Goal: Task Accomplishment & Management: Manage account settings

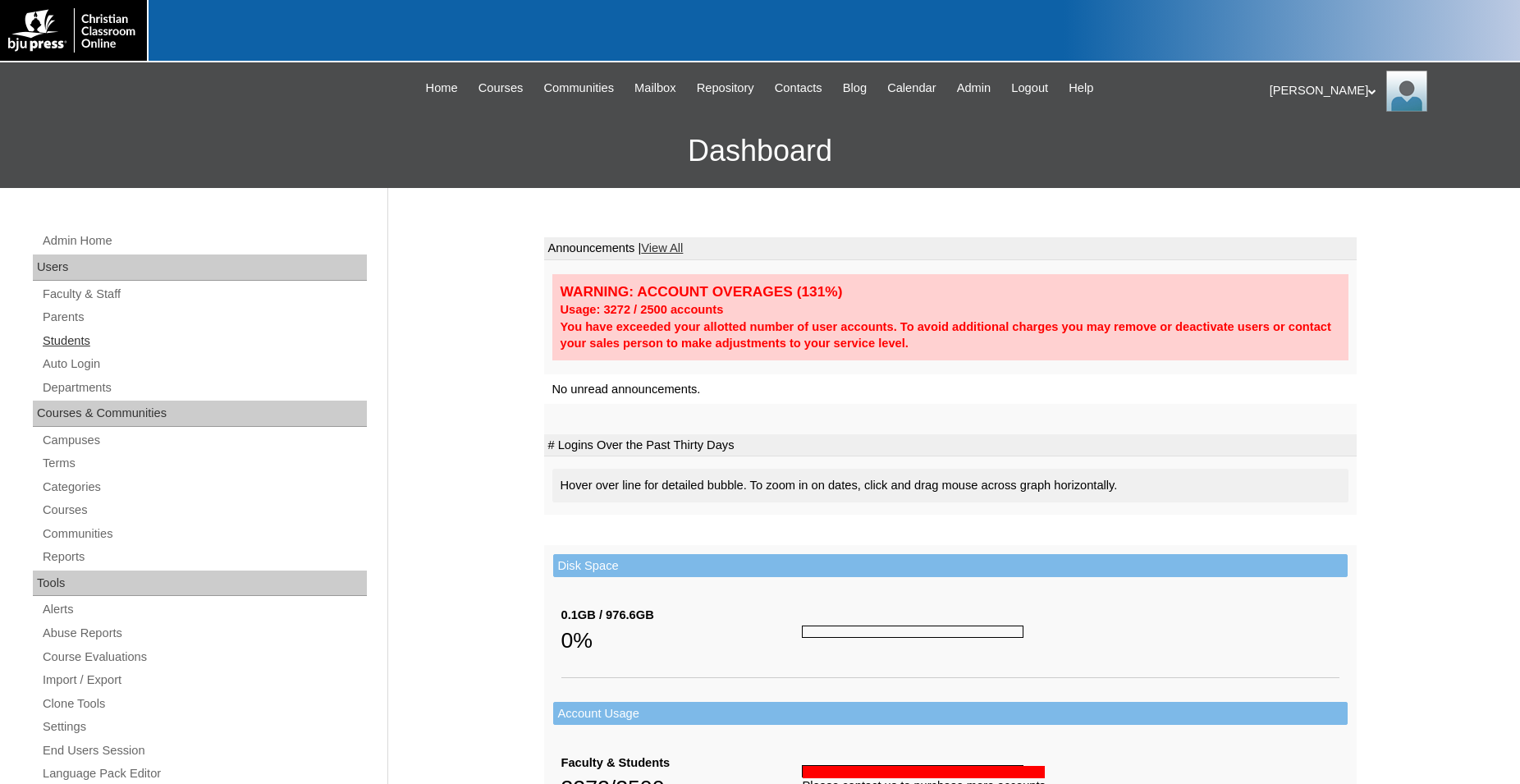
click at [76, 343] on link "Students" at bounding box center [203, 341] width 326 height 21
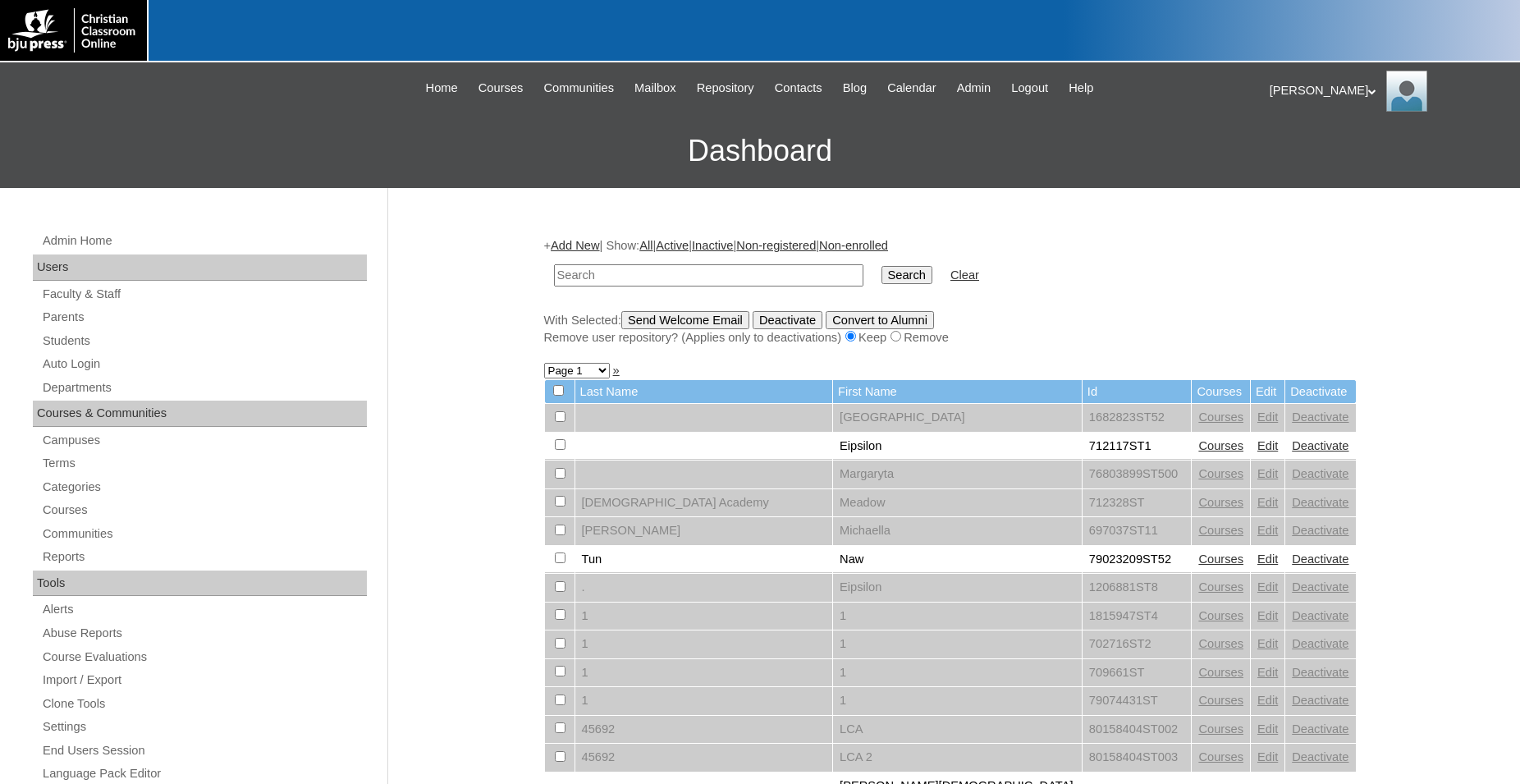
click at [665, 278] on input "text" at bounding box center [709, 275] width 309 height 23
type input "700944"
click at [882, 266] on input "Search" at bounding box center [907, 274] width 51 height 18
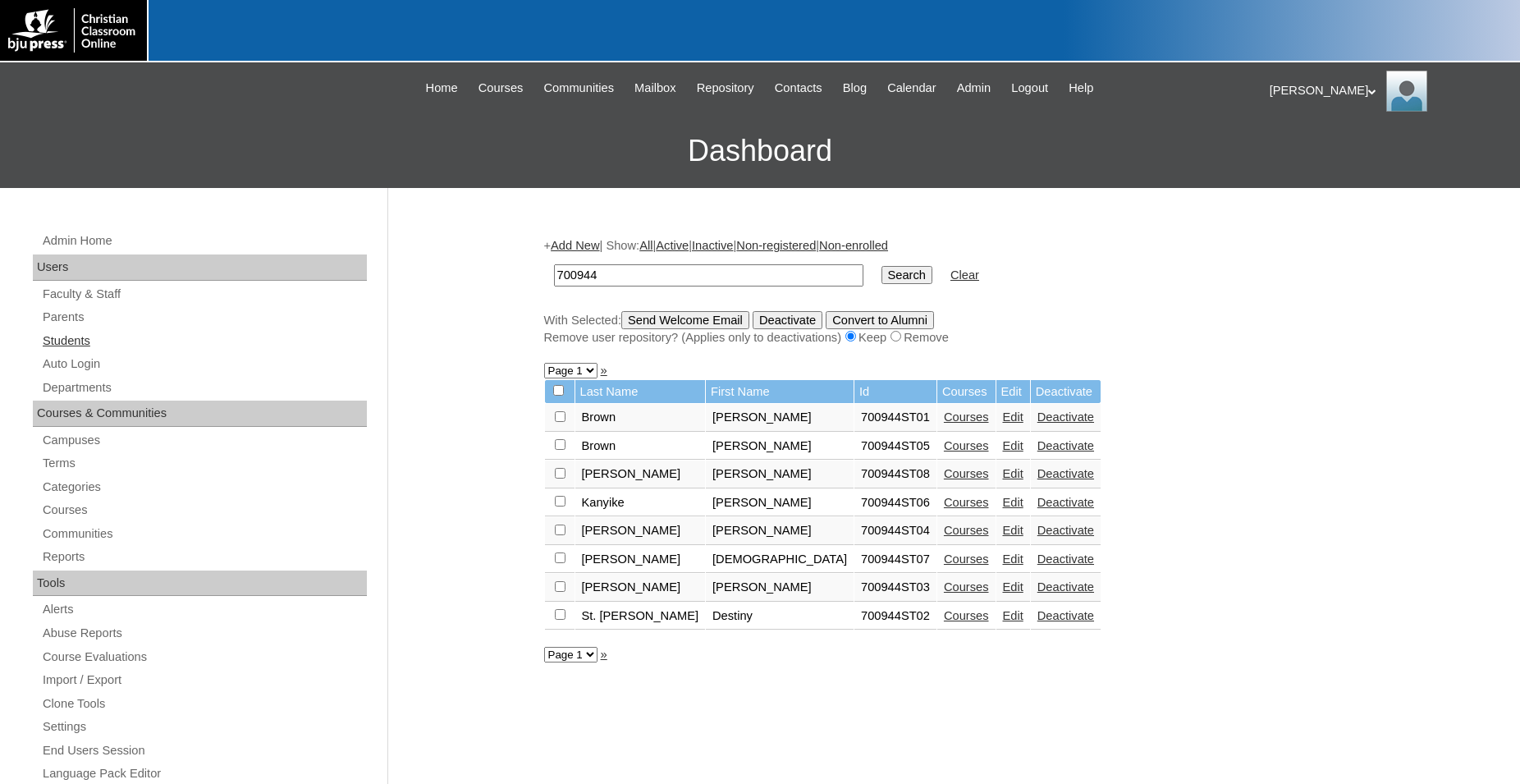
click at [89, 346] on link "Students" at bounding box center [203, 341] width 326 height 21
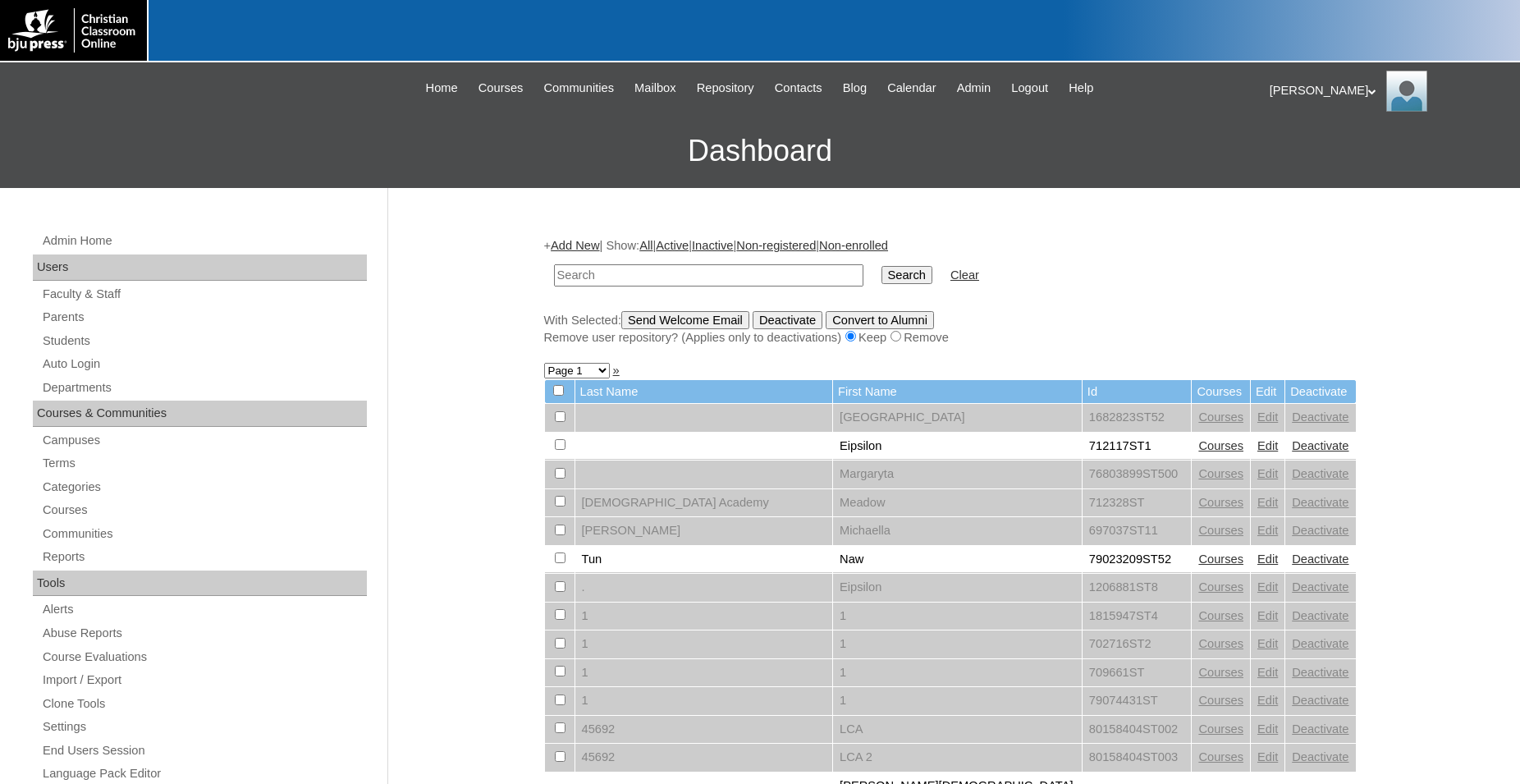
click at [633, 275] on input "text" at bounding box center [709, 275] width 309 height 23
type input "700944"
click at [882, 266] on input "Search" at bounding box center [907, 274] width 51 height 18
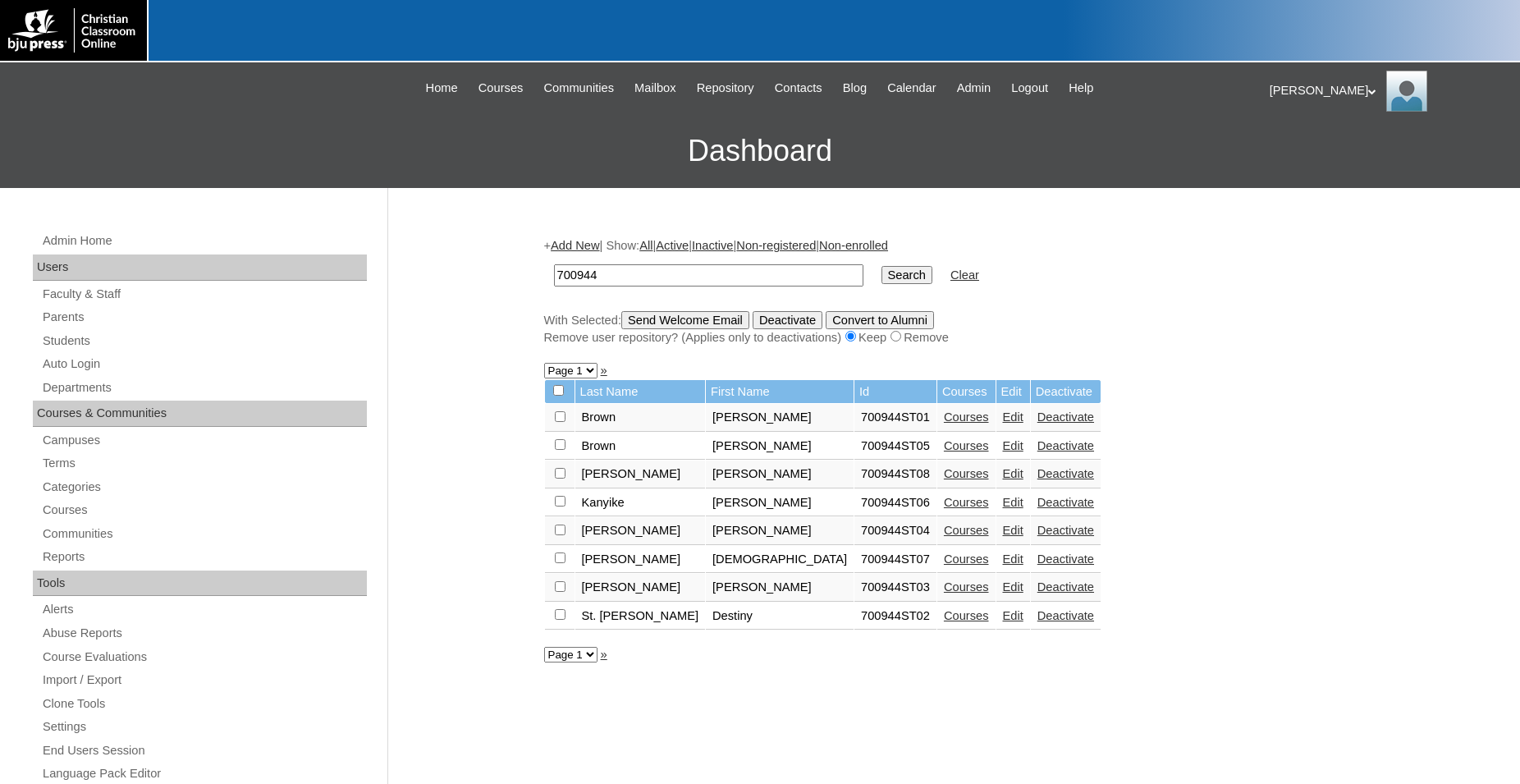
click at [1003, 537] on link "Edit" at bounding box center [1014, 530] width 21 height 13
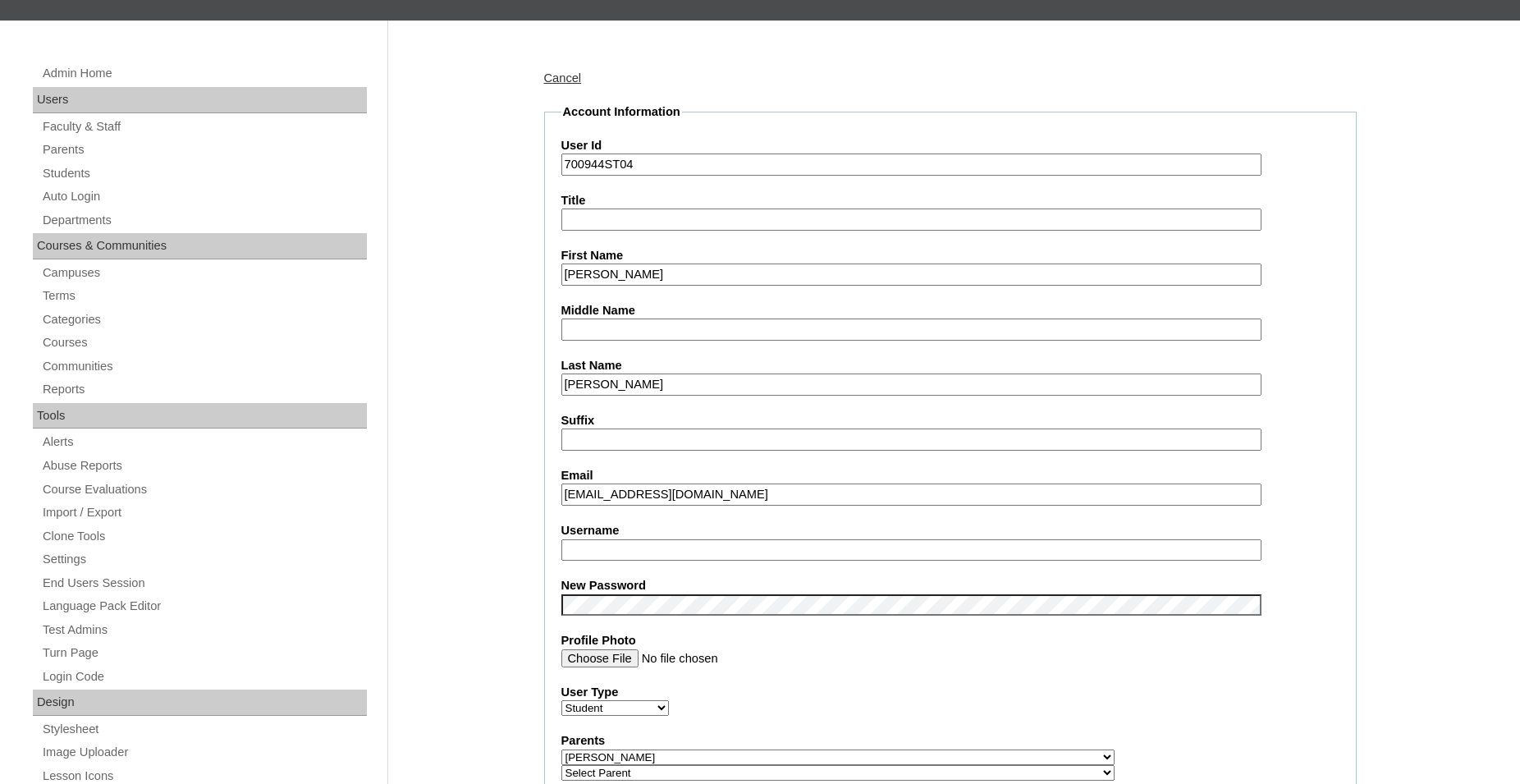
click at [743, 554] on input "Username" at bounding box center [911, 550] width 700 height 23
click at [638, 550] on input "Username" at bounding box center [911, 550] width 700 height 23
type input "epulido"
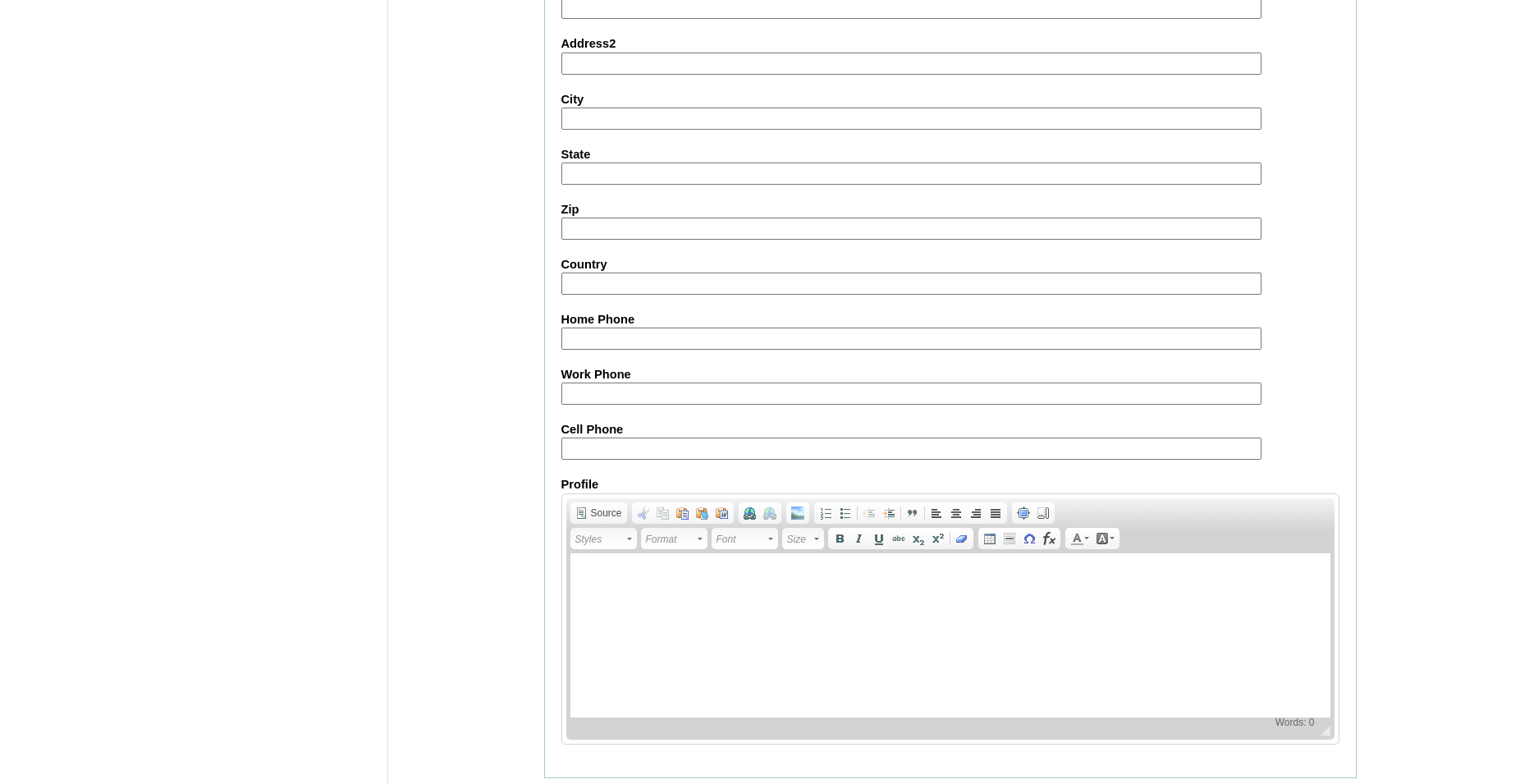
scroll to position [1745, 0]
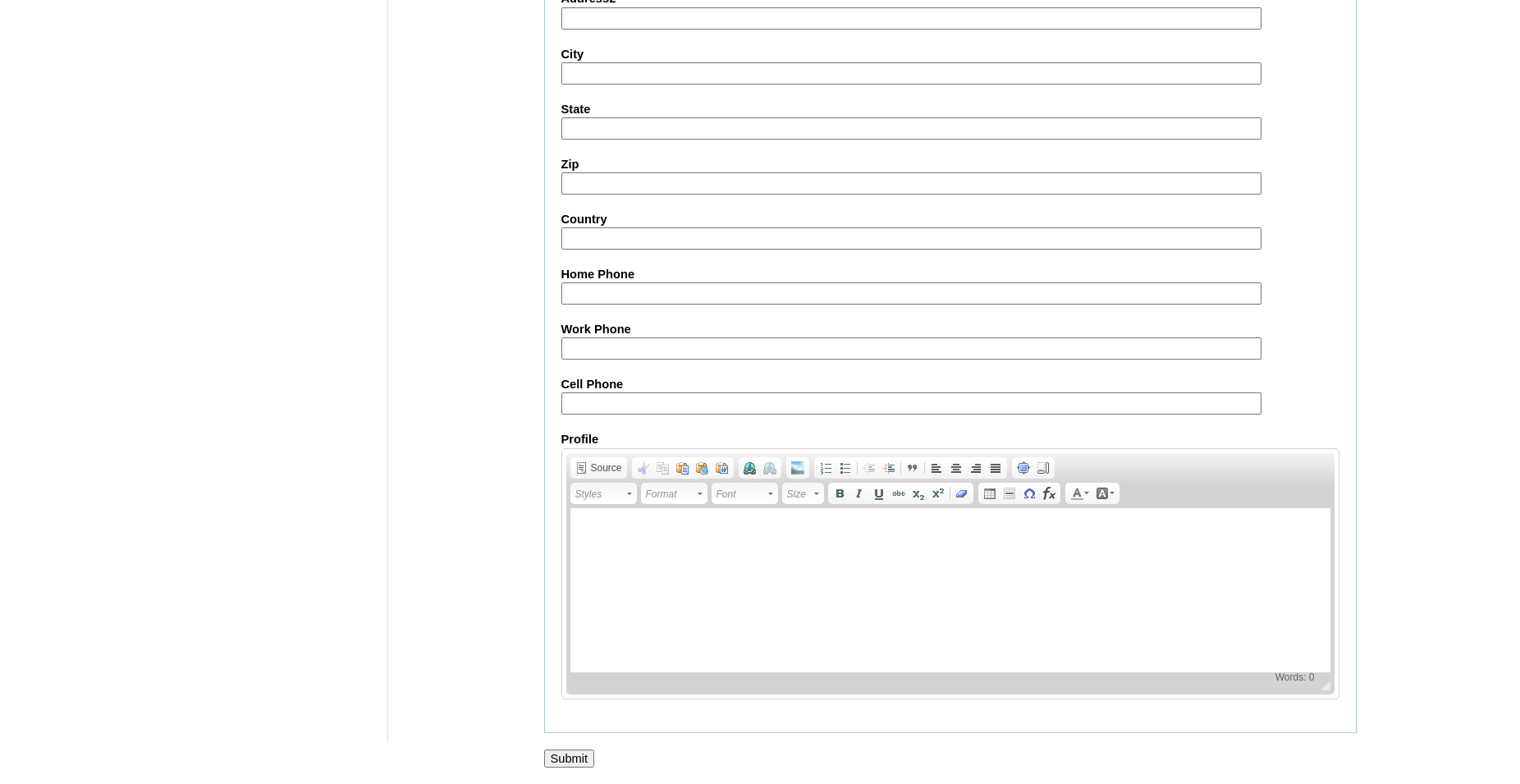
click at [565, 755] on input "Submit" at bounding box center [570, 758] width 51 height 18
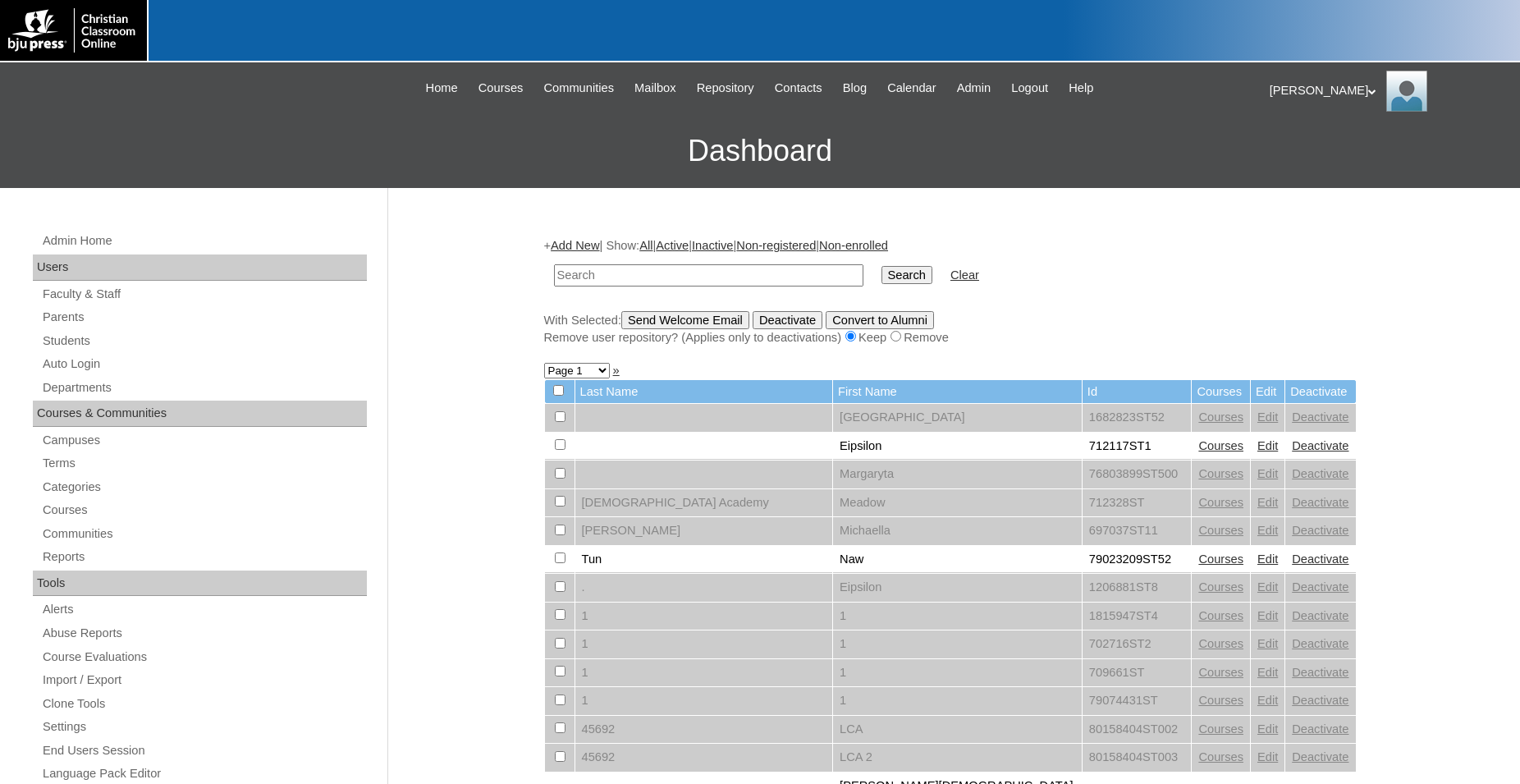
click at [708, 276] on input "text" at bounding box center [709, 275] width 309 height 23
type input "700944"
click at [882, 266] on input "Search" at bounding box center [907, 274] width 51 height 18
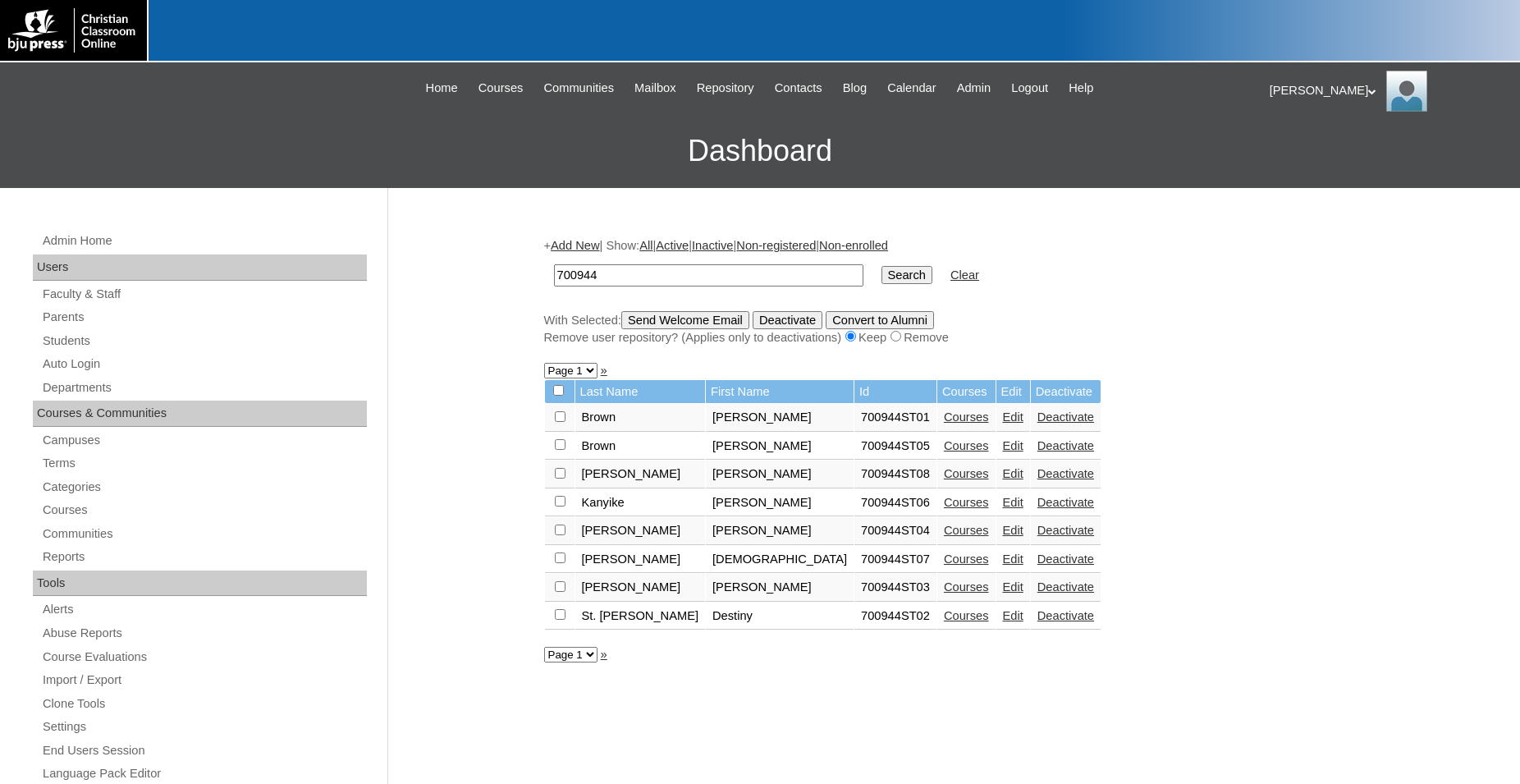
click at [1003, 593] on link "Edit" at bounding box center [1014, 586] width 21 height 13
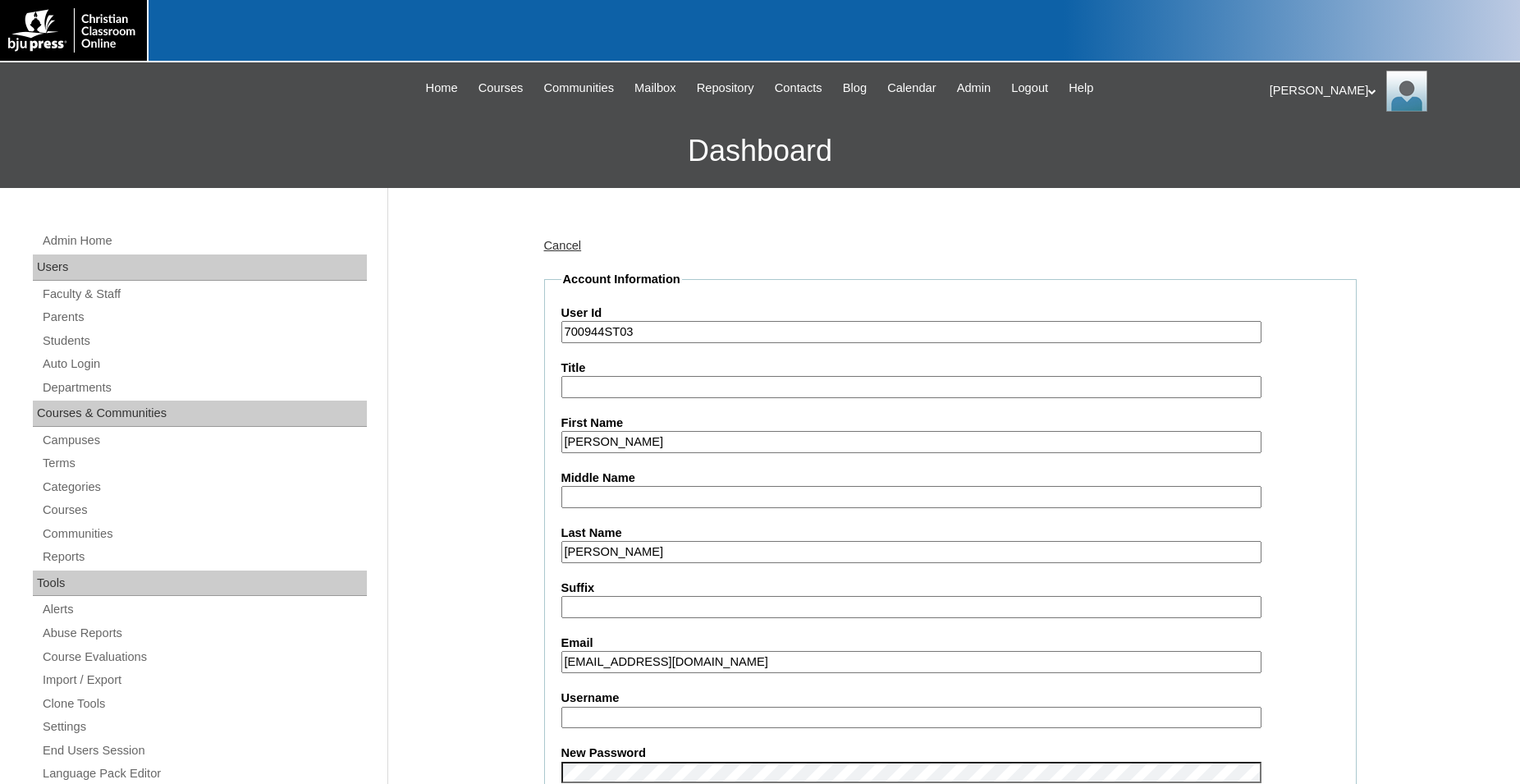
click at [688, 721] on input "Username" at bounding box center [911, 718] width 700 height 23
type input "jacksonsmith"
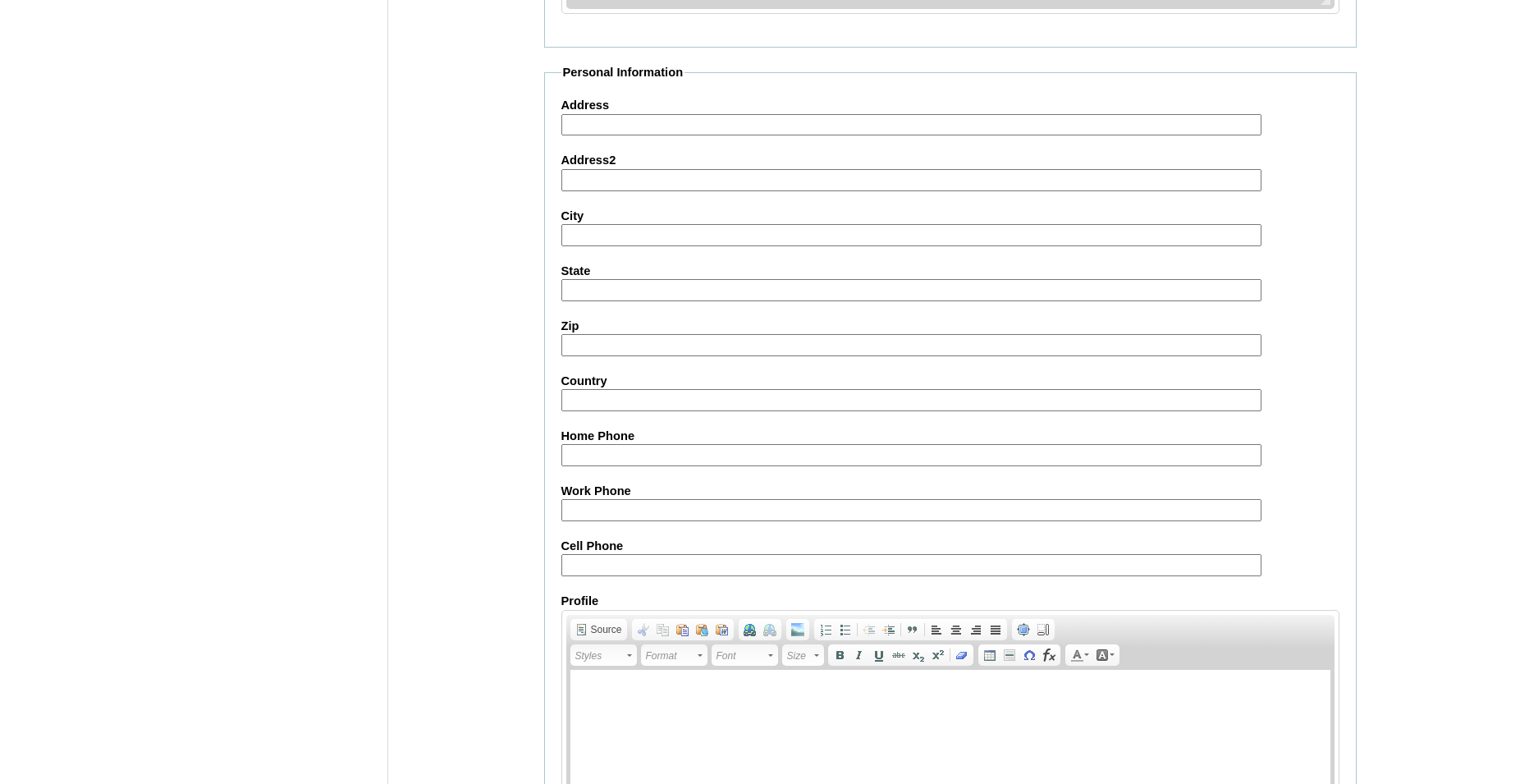
scroll to position [1745, 0]
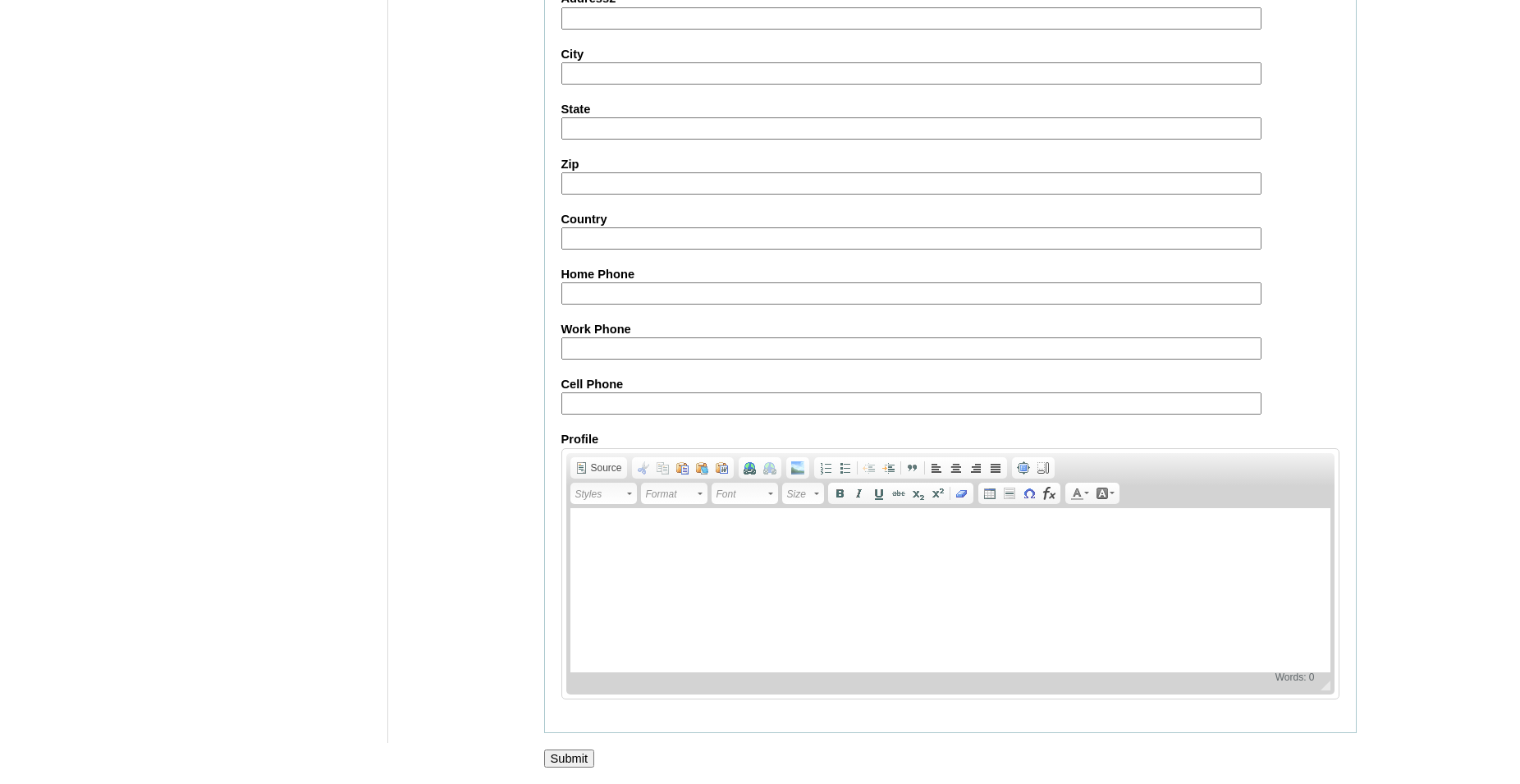
click at [566, 755] on input "Submit" at bounding box center [570, 758] width 51 height 18
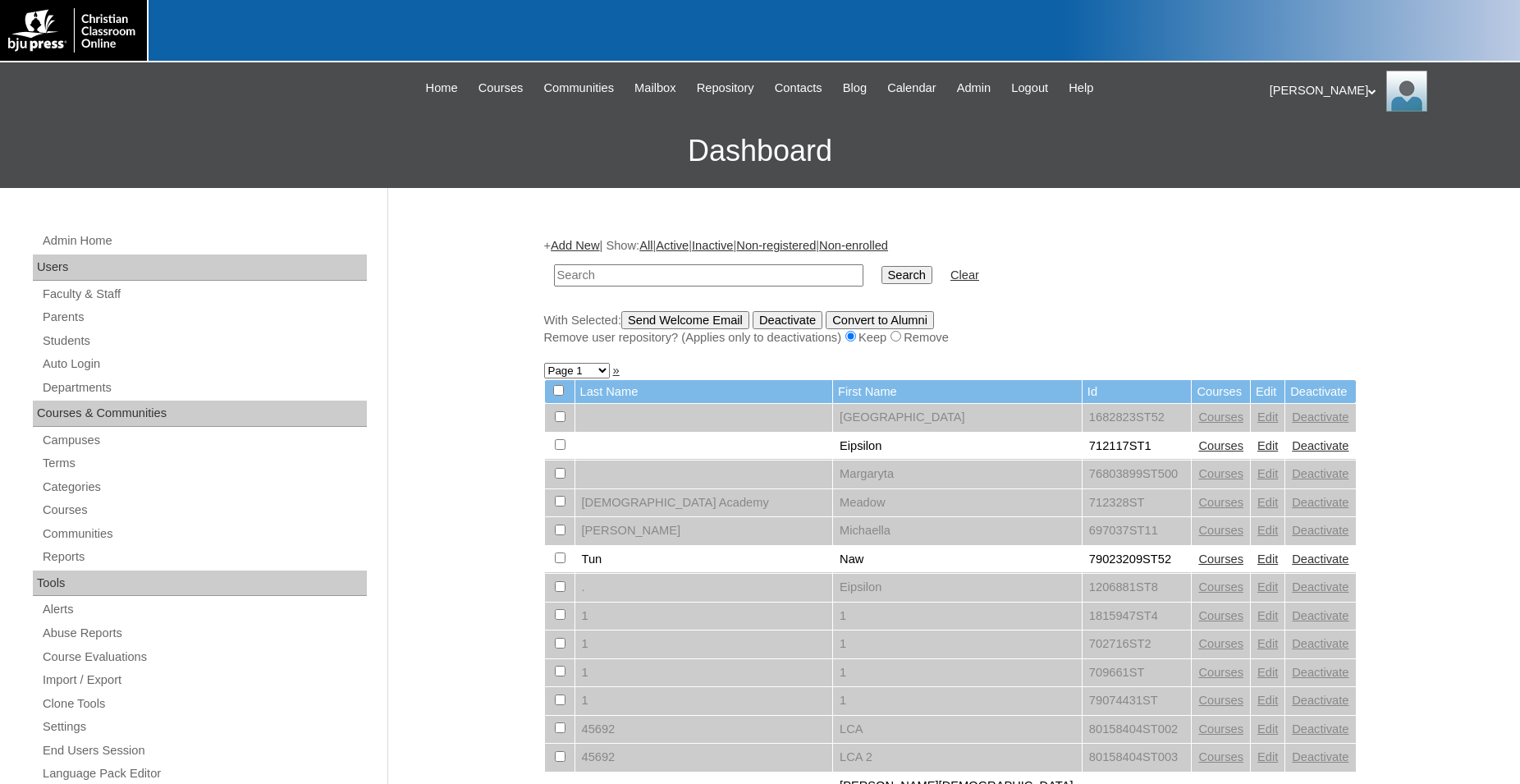
click at [790, 280] on input "text" at bounding box center [709, 275] width 309 height 23
type input "700944"
click at [882, 266] on input "Search" at bounding box center [907, 274] width 51 height 18
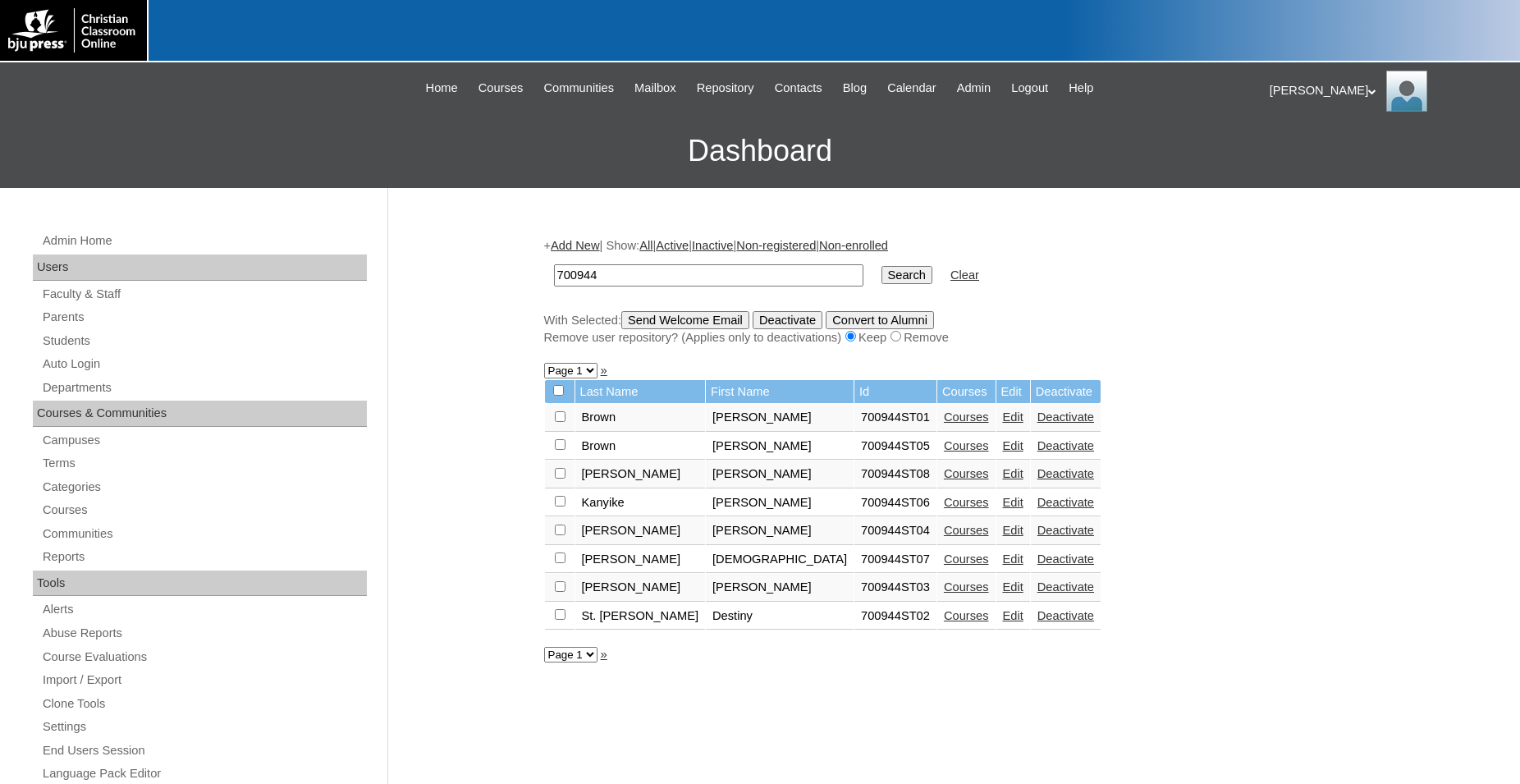
click at [944, 509] on link "Courses" at bounding box center [967, 502] width 45 height 13
